Goal: Use online tool/utility: Utilize a website feature to perform a specific function

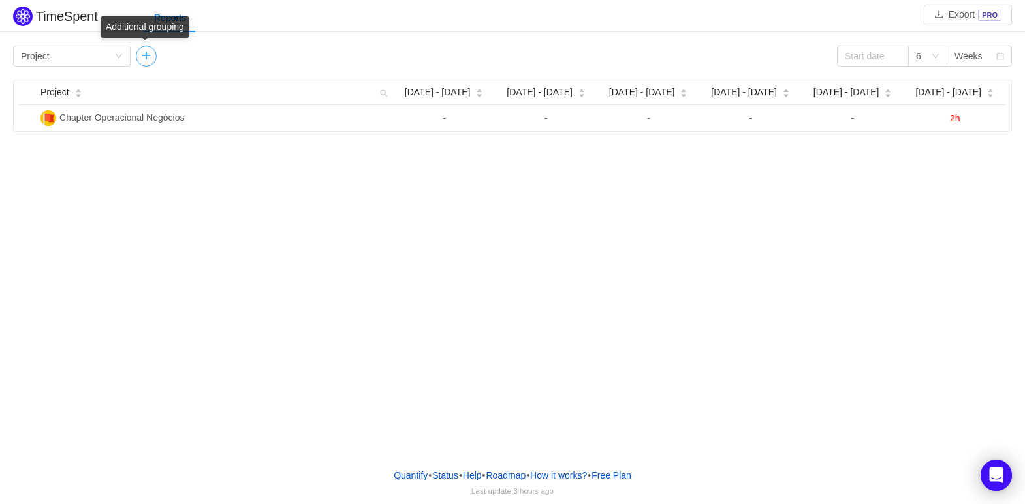
click at [140, 59] on button "button" at bounding box center [146, 56] width 21 height 21
click at [120, 56] on icon "icon: down" at bounding box center [119, 56] width 7 height 5
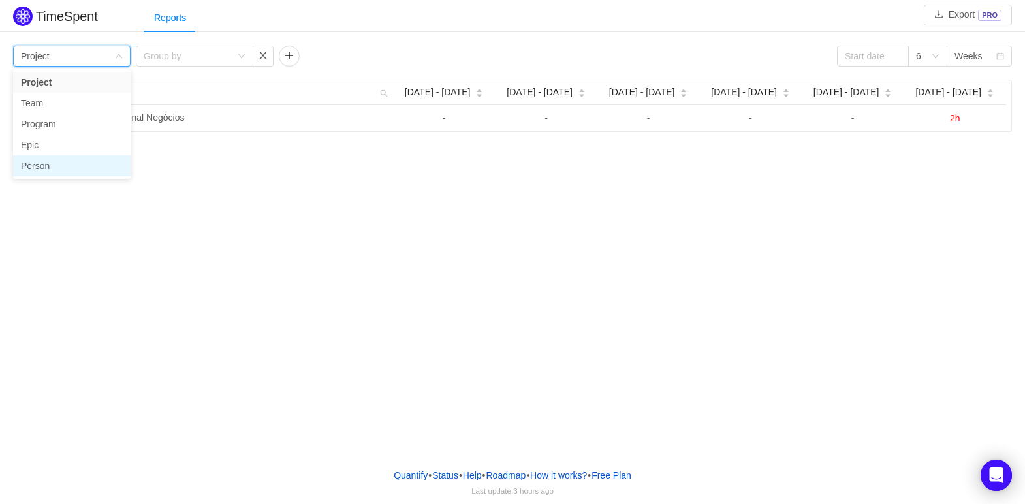
click at [67, 160] on li "Person" at bounding box center [72, 165] width 118 height 21
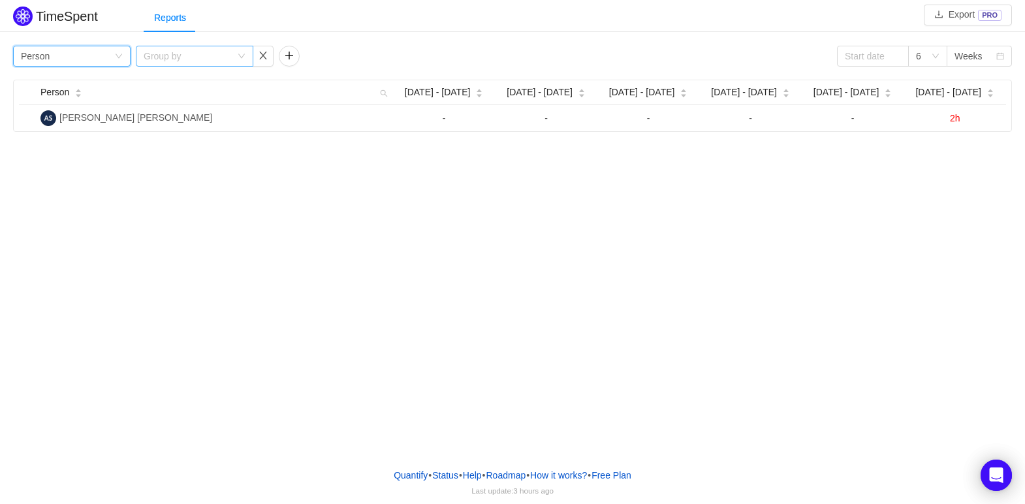
click at [213, 59] on div "Group by" at bounding box center [187, 56] width 87 height 13
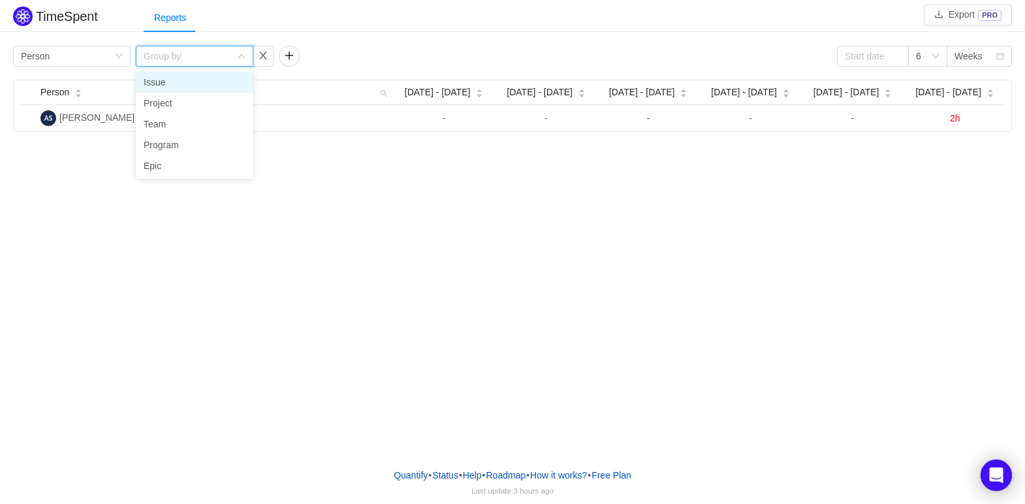
click at [168, 79] on li "Issue" at bounding box center [195, 82] width 118 height 21
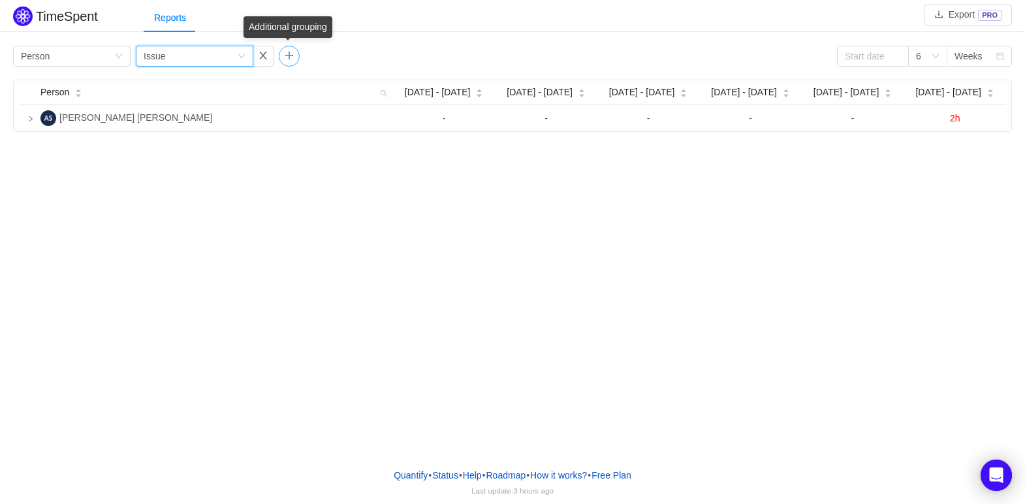
click at [294, 55] on button "button" at bounding box center [289, 56] width 21 height 21
click at [313, 54] on div "Group by" at bounding box center [330, 56] width 87 height 13
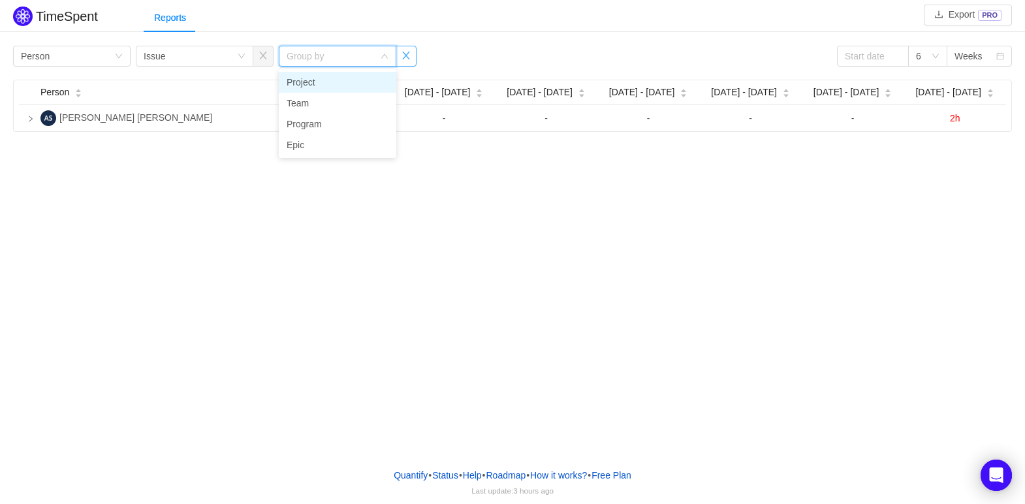
click at [411, 55] on button "button" at bounding box center [406, 56] width 21 height 21
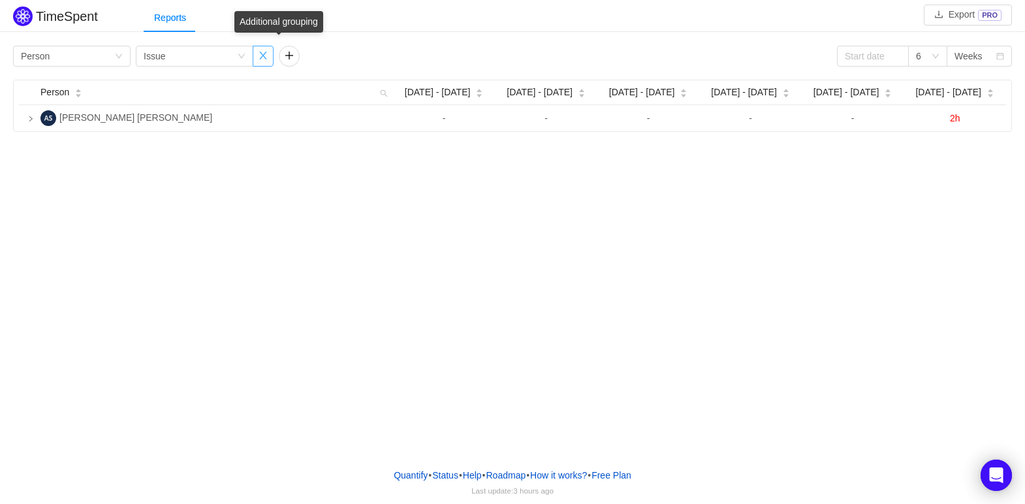
click at [269, 59] on button "button" at bounding box center [263, 56] width 21 height 21
